Goal: Information Seeking & Learning: Learn about a topic

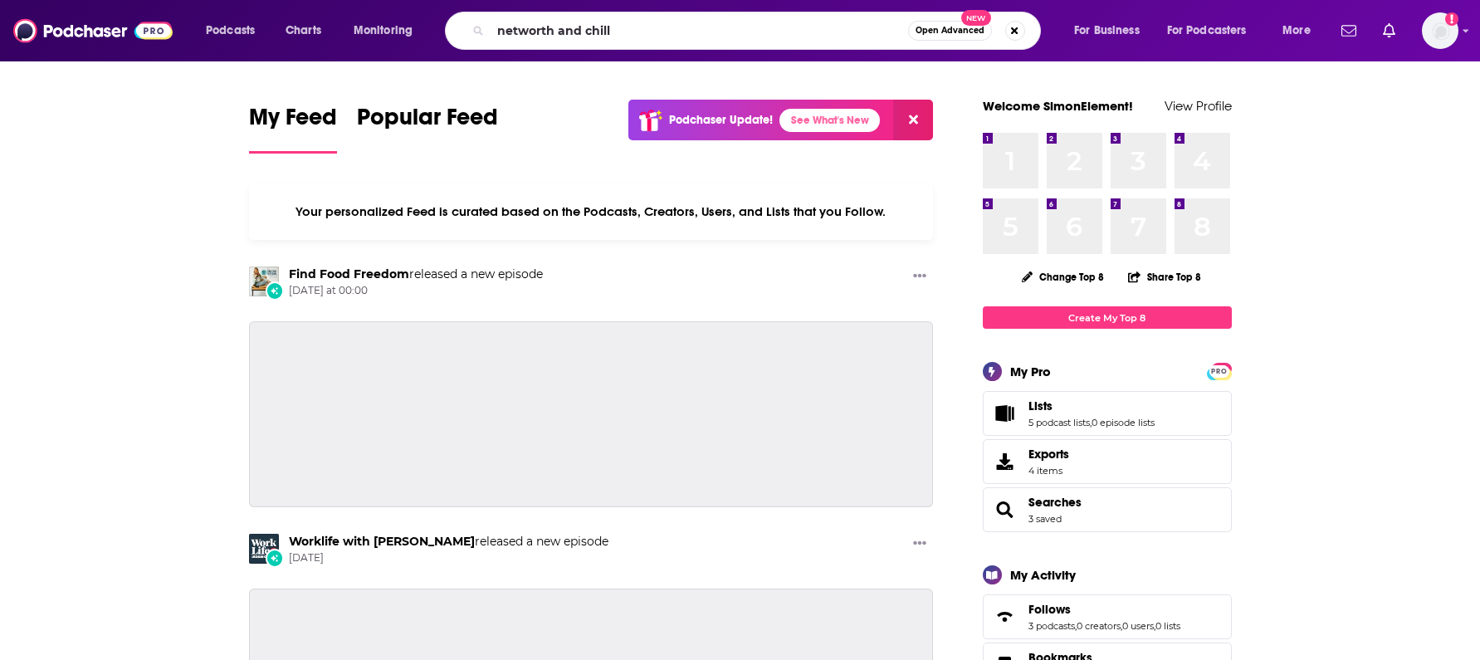
type input "networth and chill"
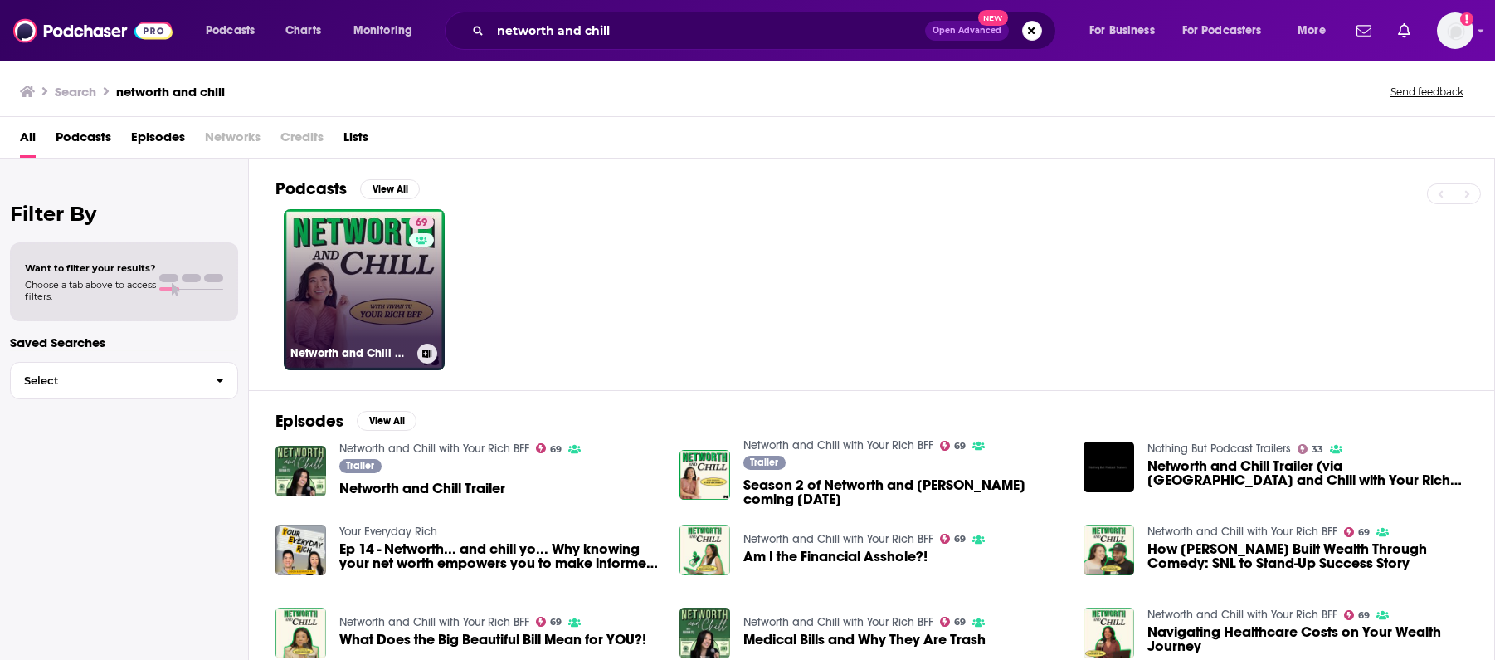
click at [422, 290] on div "69" at bounding box center [423, 280] width 29 height 128
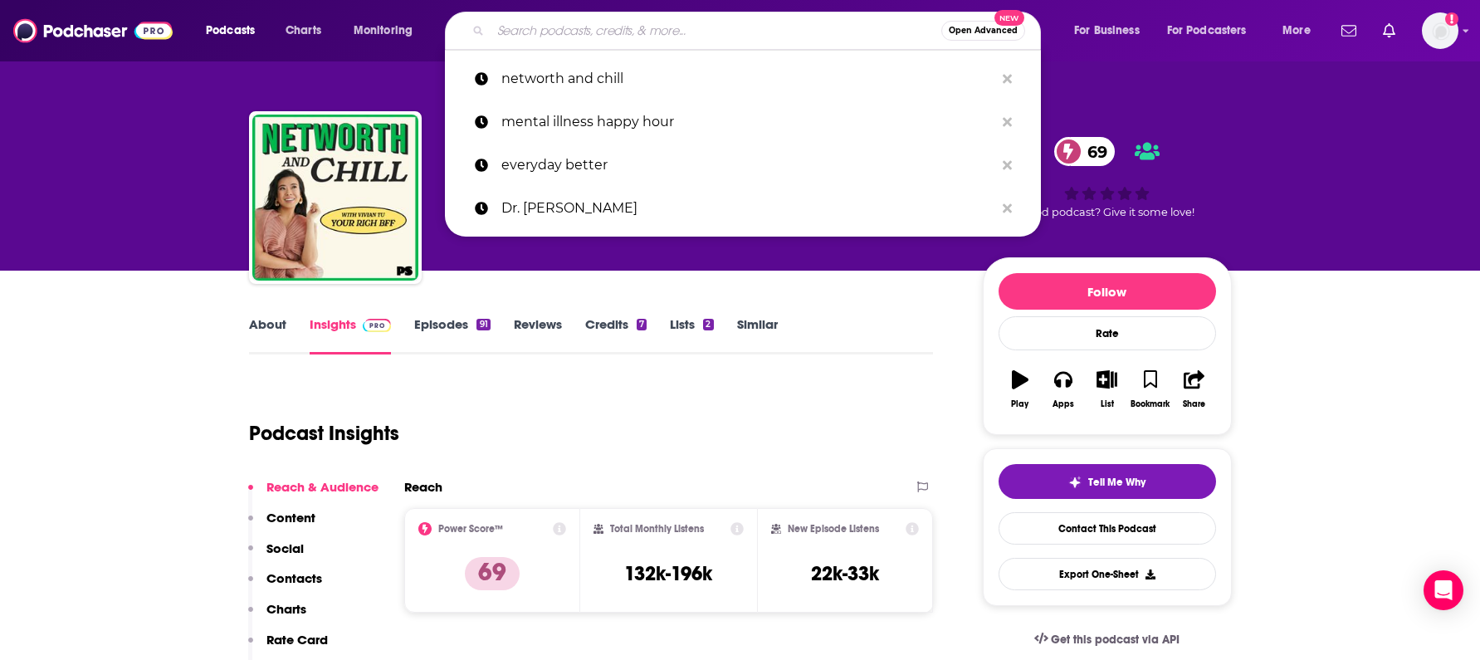
click at [661, 33] on input "Search podcasts, credits, & more..." at bounding box center [715, 30] width 451 height 27
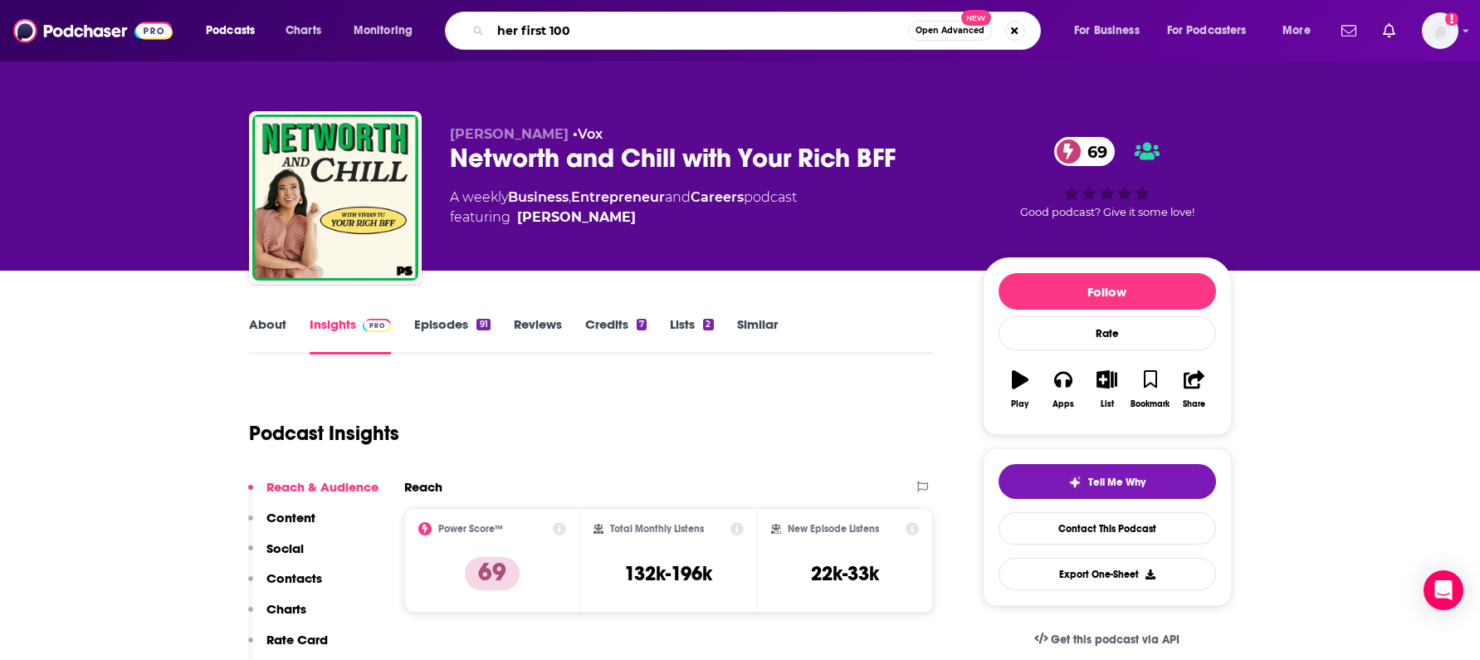
type input "her first 100k"
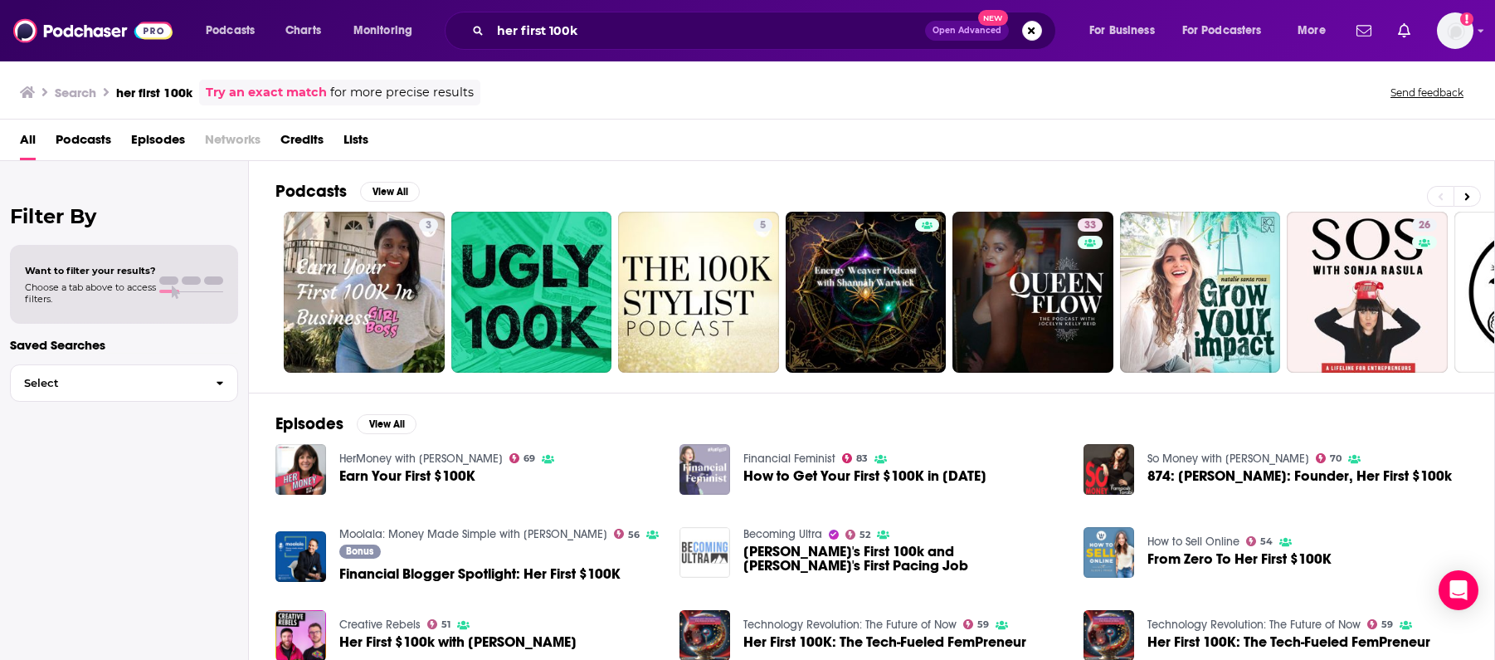
click at [706, 486] on img "How to Get Your First $100K in 2025" at bounding box center [705, 469] width 51 height 51
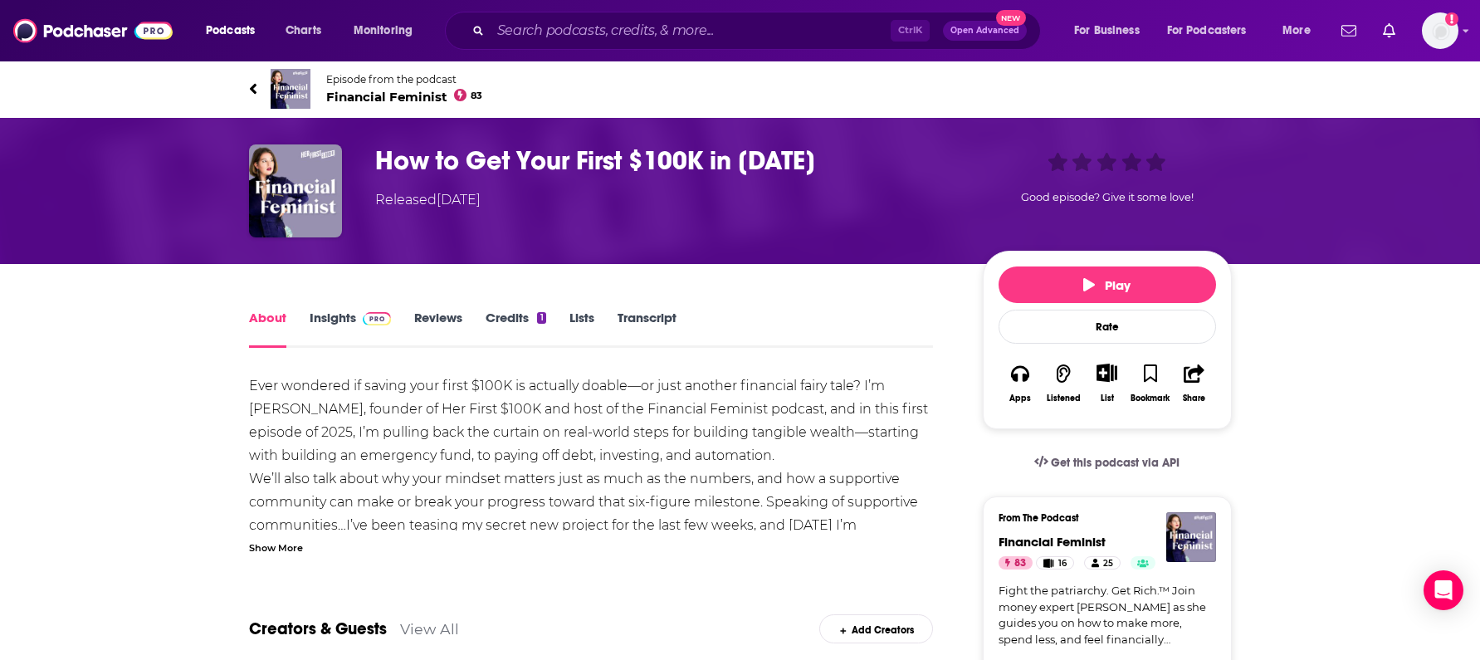
click at [338, 321] on link "Insights" at bounding box center [351, 329] width 82 height 38
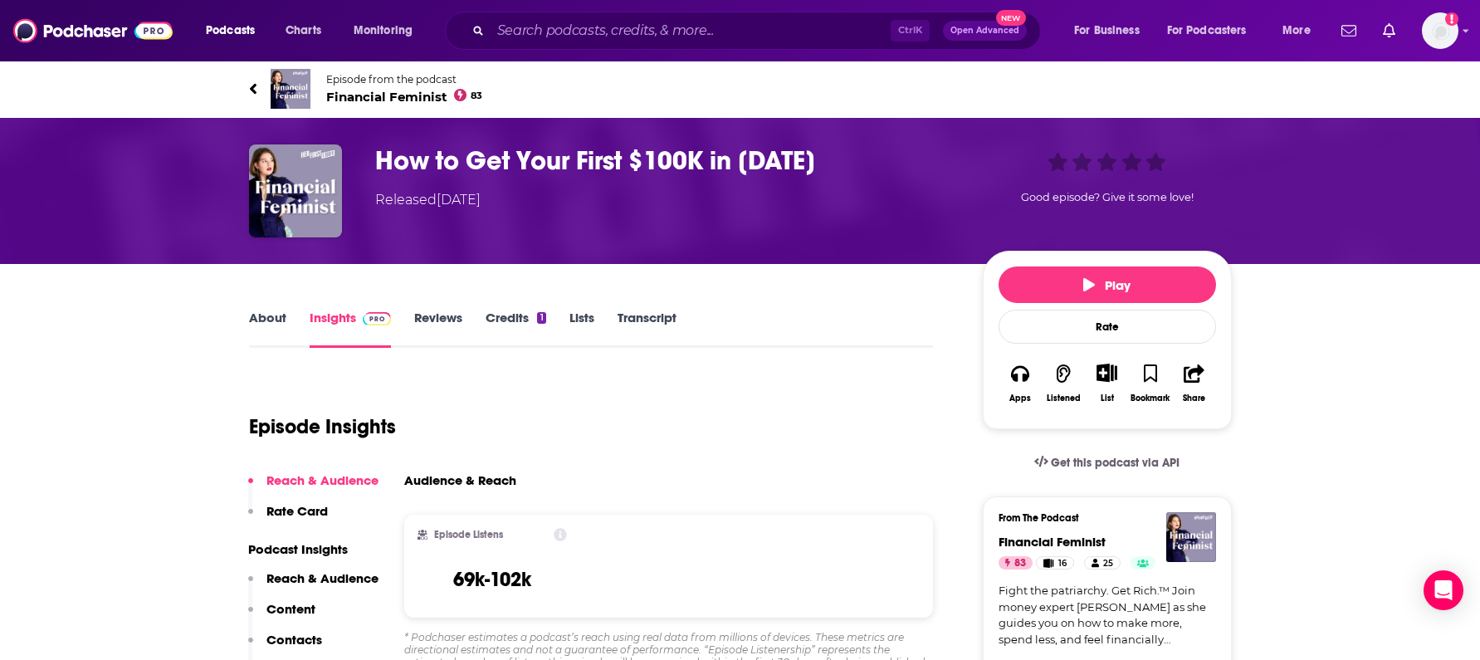
click at [384, 168] on h3 "How to Get Your First $100K in [DATE]" at bounding box center [665, 160] width 581 height 32
click at [498, 53] on div "Podcasts Charts Monitoring Ctrl K Open Advanced New For Business For Podcasters…" at bounding box center [740, 30] width 1480 height 61
click at [500, 42] on input "Search podcasts, credits, & more..." at bounding box center [690, 30] width 400 height 27
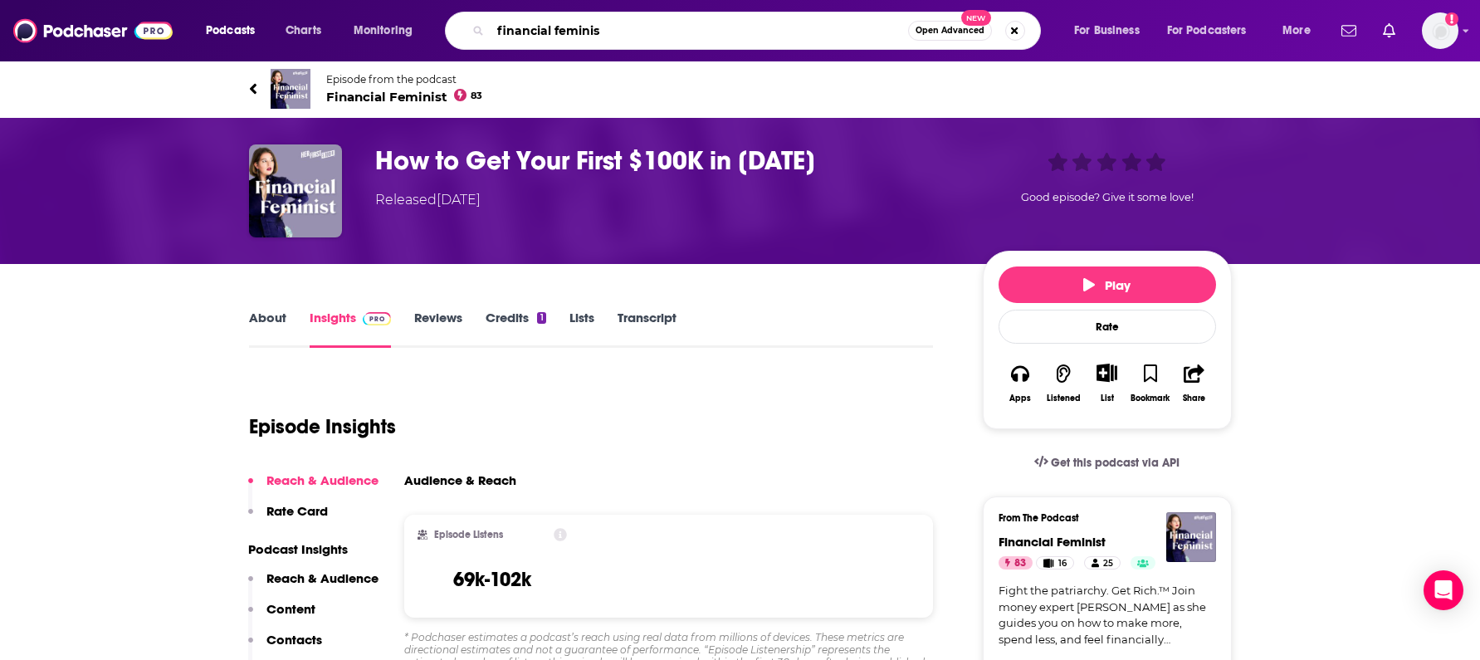
type input "financial feminist"
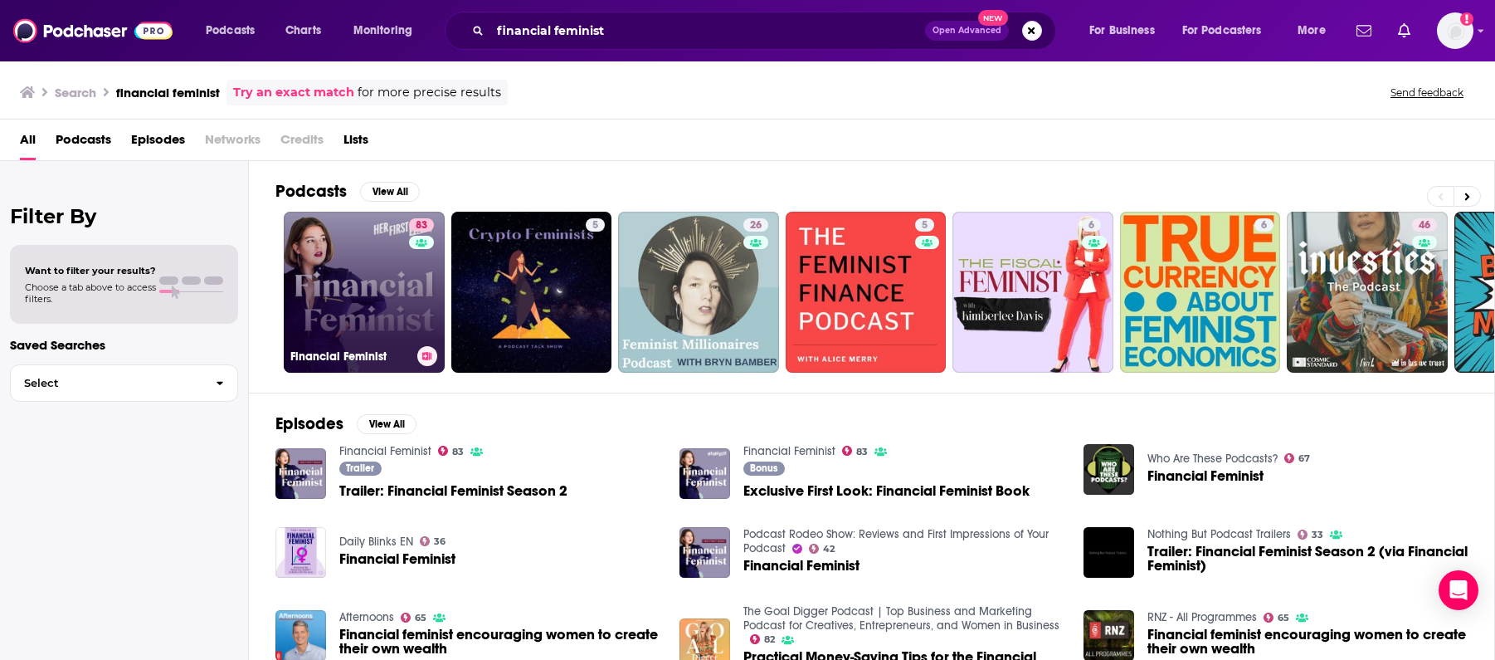
click at [422, 269] on div "83" at bounding box center [423, 282] width 29 height 128
